Goal: Task Accomplishment & Management: Use online tool/utility

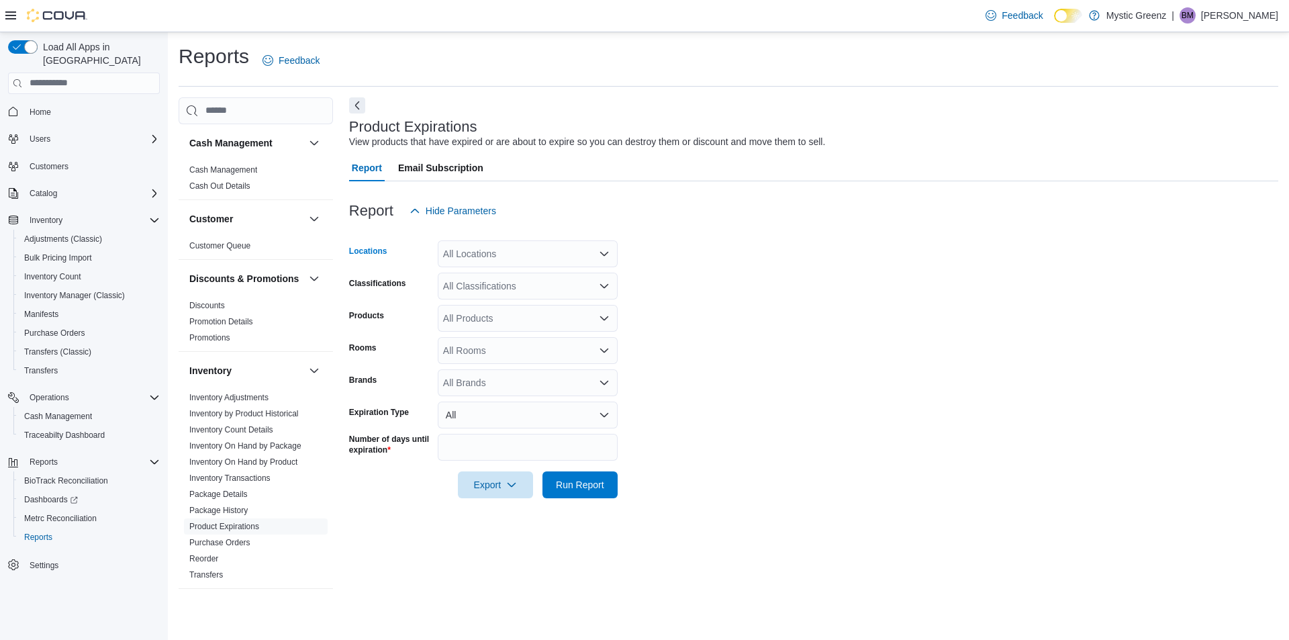
click at [600, 255] on icon "Open list of options" at bounding box center [604, 253] width 11 height 11
click at [540, 351] on div "[STREET_ADDRESS]" at bounding box center [528, 354] width 164 height 13
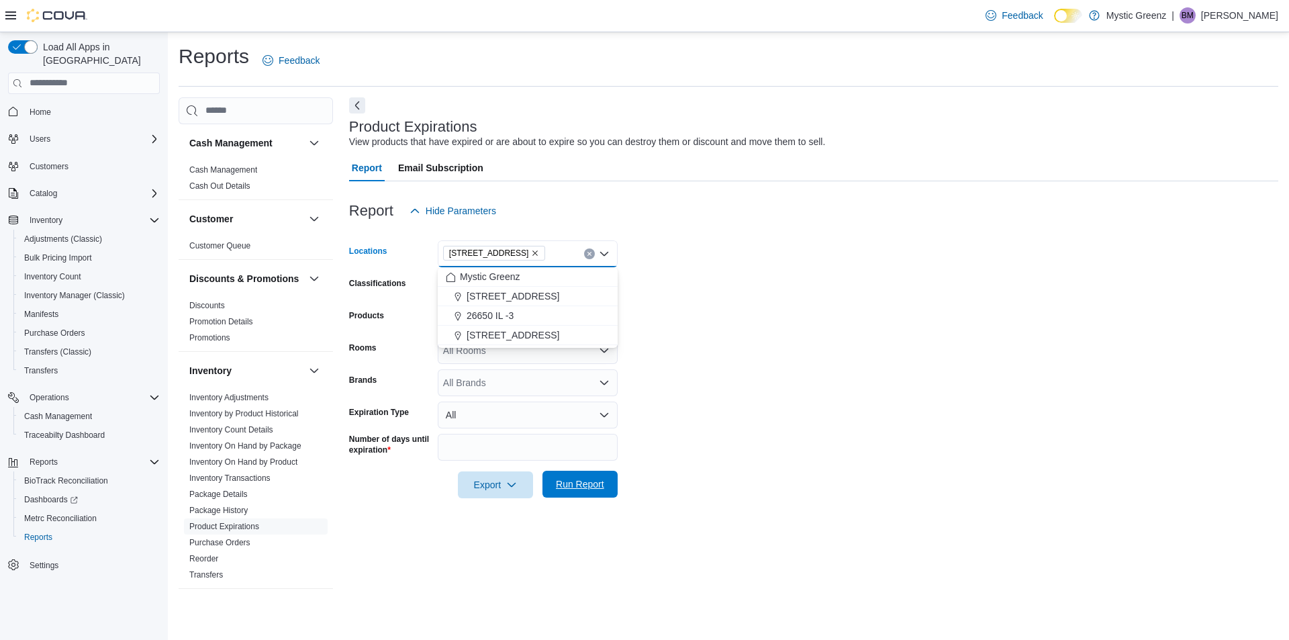
click at [589, 486] on span "Run Report" at bounding box center [580, 483] width 48 height 13
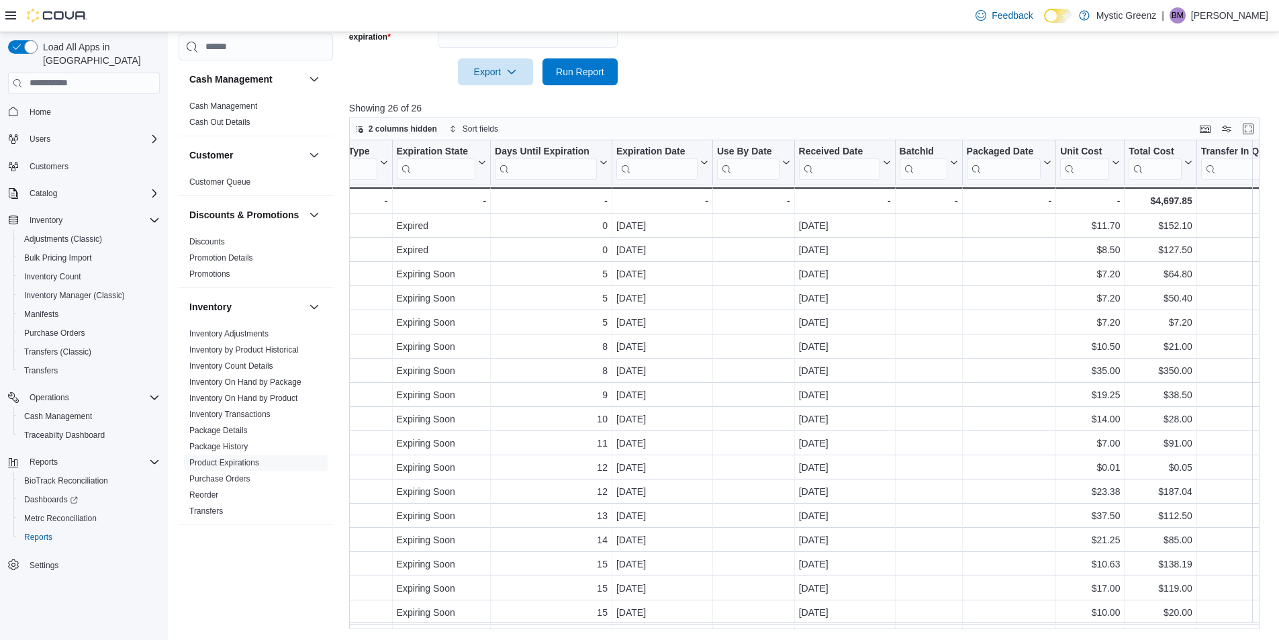
scroll to position [0, 877]
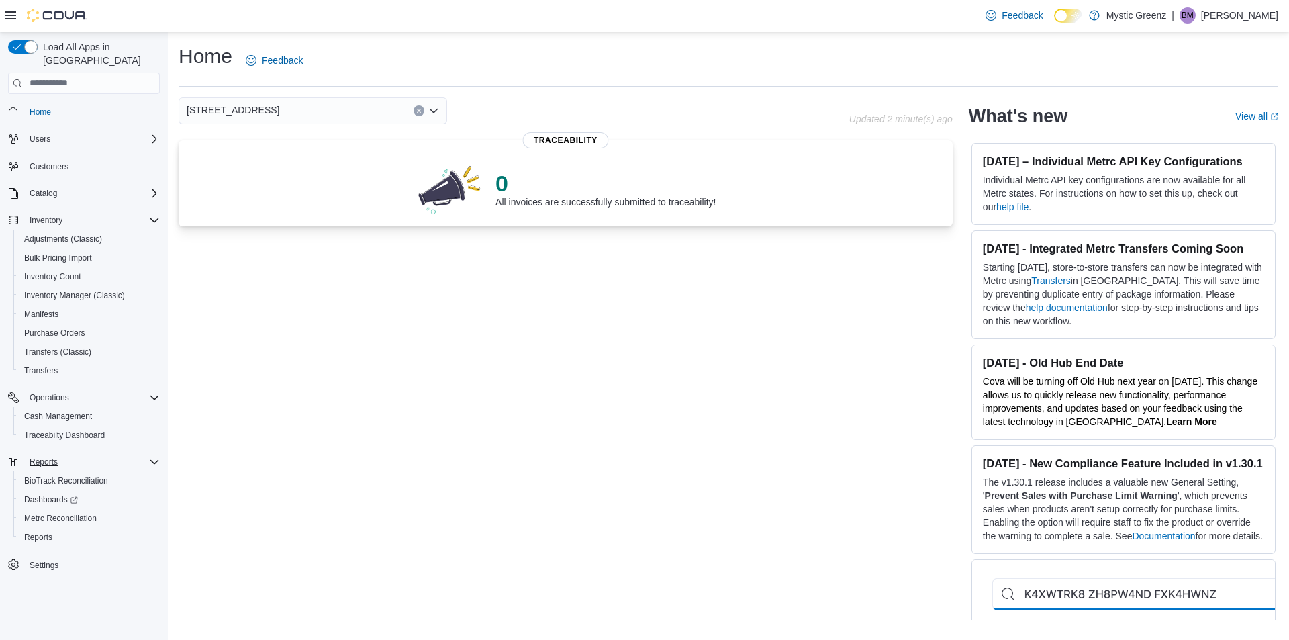
click at [150, 457] on icon "Complex example" at bounding box center [154, 462] width 11 height 11
click at [42, 457] on span "Reports" at bounding box center [44, 462] width 28 height 11
click at [31, 532] on span "Reports" at bounding box center [38, 537] width 28 height 11
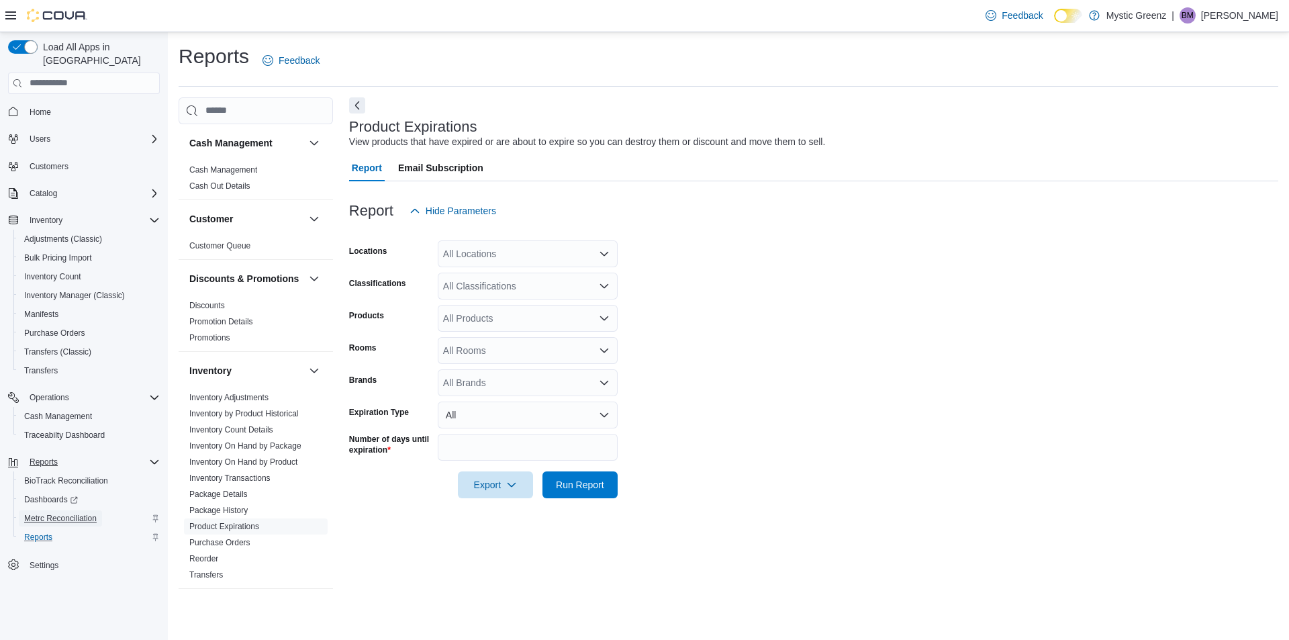
click at [89, 513] on span "Metrc Reconciliation" at bounding box center [60, 518] width 73 height 11
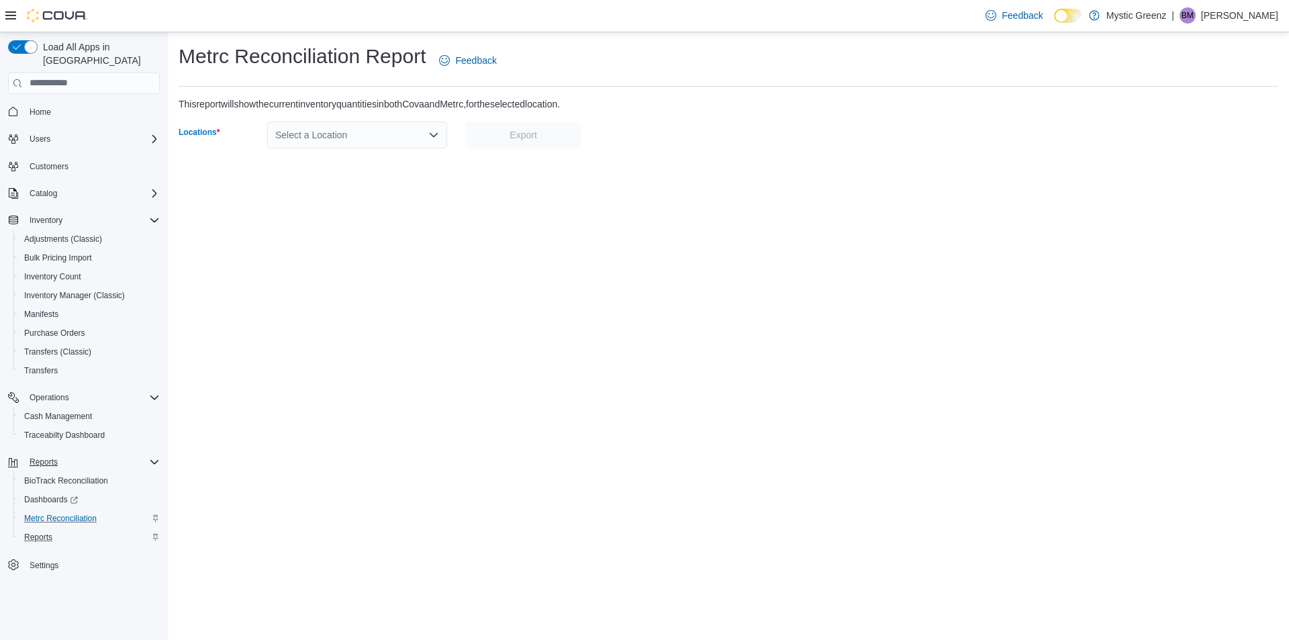
click at [432, 134] on icon "Open list of options" at bounding box center [434, 134] width 8 height 4
click at [405, 231] on div "[STREET_ADDRESS]" at bounding box center [365, 235] width 148 height 13
click at [537, 126] on span "Export" at bounding box center [523, 134] width 100 height 27
